Goal: Check status: Check status

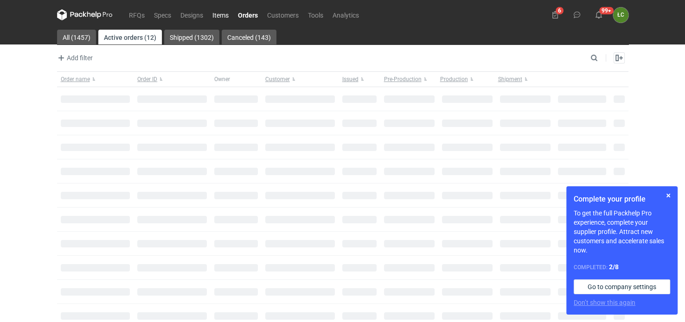
click at [218, 17] on link "Items" at bounding box center [221, 14] width 26 height 11
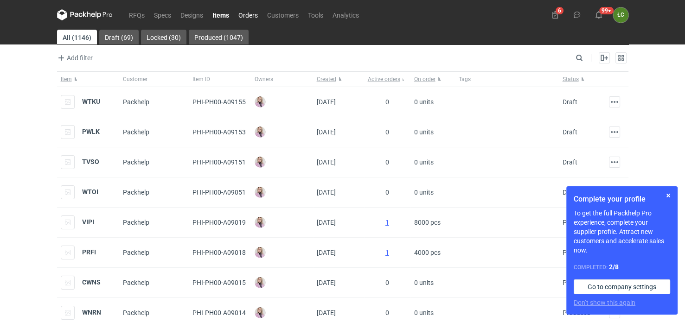
click at [244, 14] on link "Orders" at bounding box center [248, 14] width 29 height 11
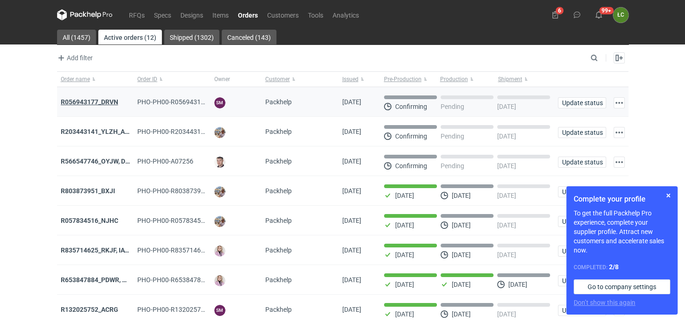
click at [91, 102] on strong "R056943177_DRVN" at bounding box center [90, 101] width 58 height 7
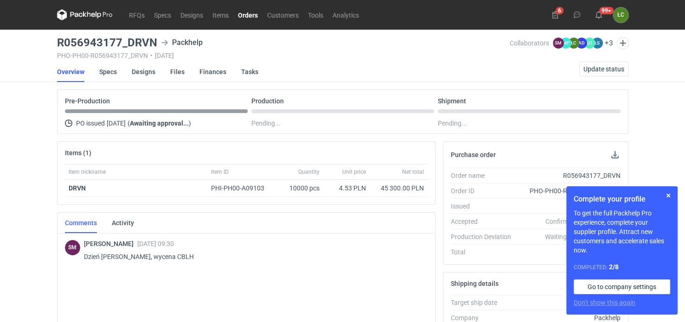
click at [249, 15] on link "Orders" at bounding box center [247, 14] width 29 height 11
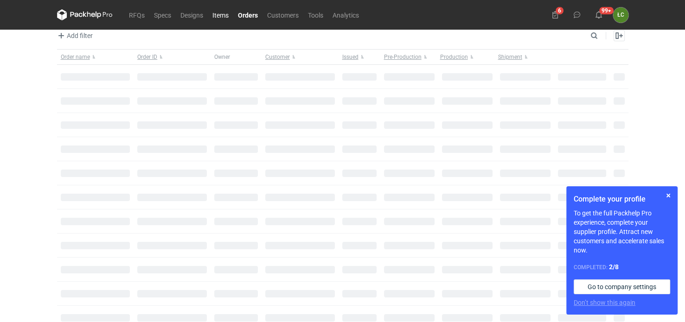
click at [217, 13] on link "Items" at bounding box center [221, 14] width 26 height 11
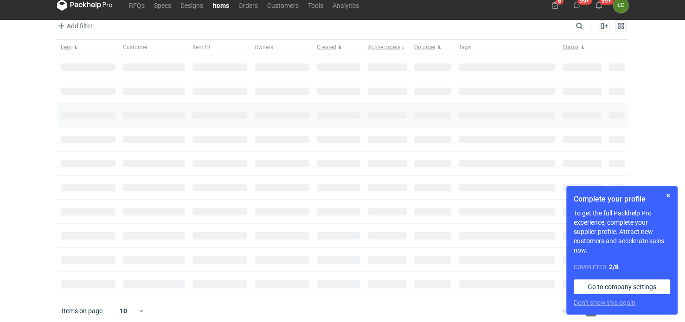
scroll to position [13, 0]
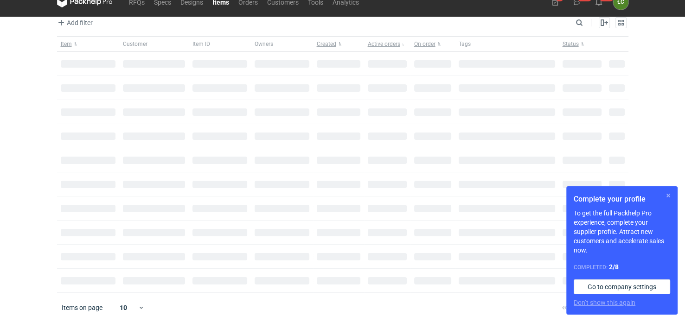
click at [667, 194] on button "button" at bounding box center [668, 195] width 11 height 11
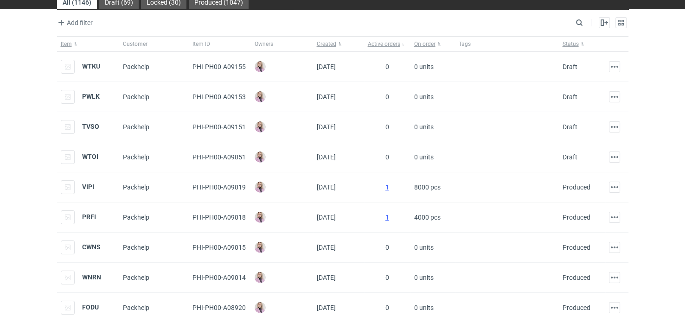
scroll to position [0, 0]
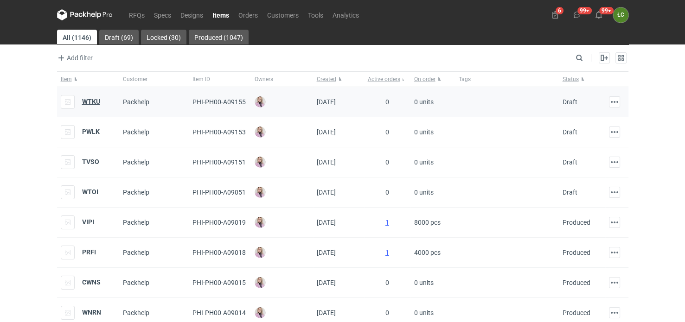
click at [94, 99] on strong "WTKU" at bounding box center [91, 101] width 18 height 7
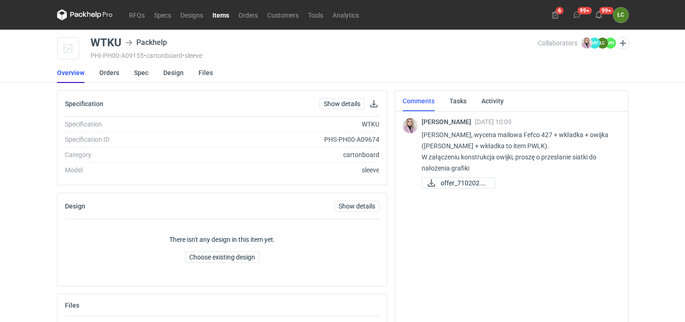
click at [71, 76] on link "Overview" at bounding box center [70, 73] width 27 height 20
